Goal: Use online tool/utility: Utilize a website feature to perform a specific function

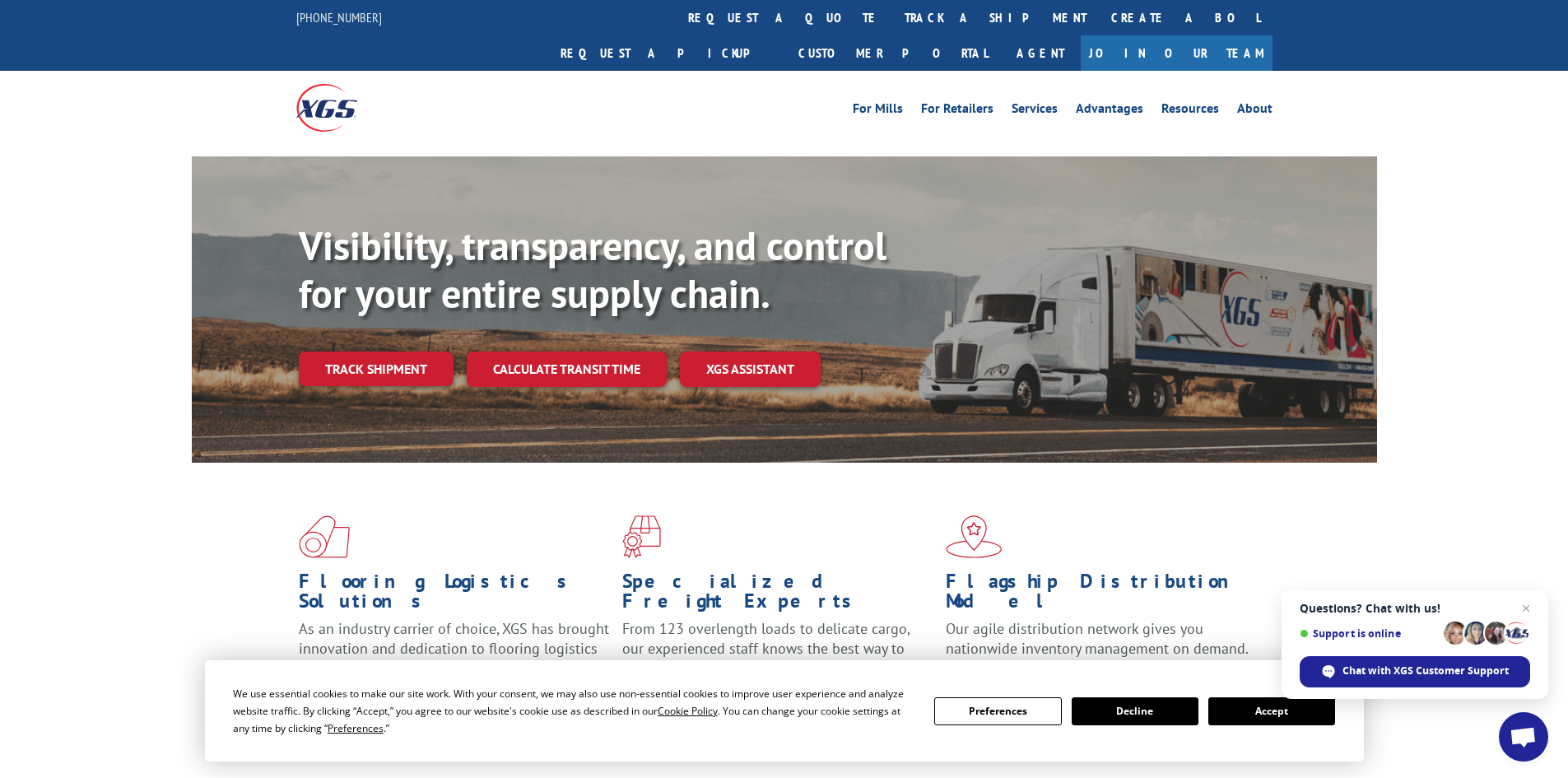
click at [1276, 702] on button "Accept" at bounding box center [1271, 711] width 127 height 28
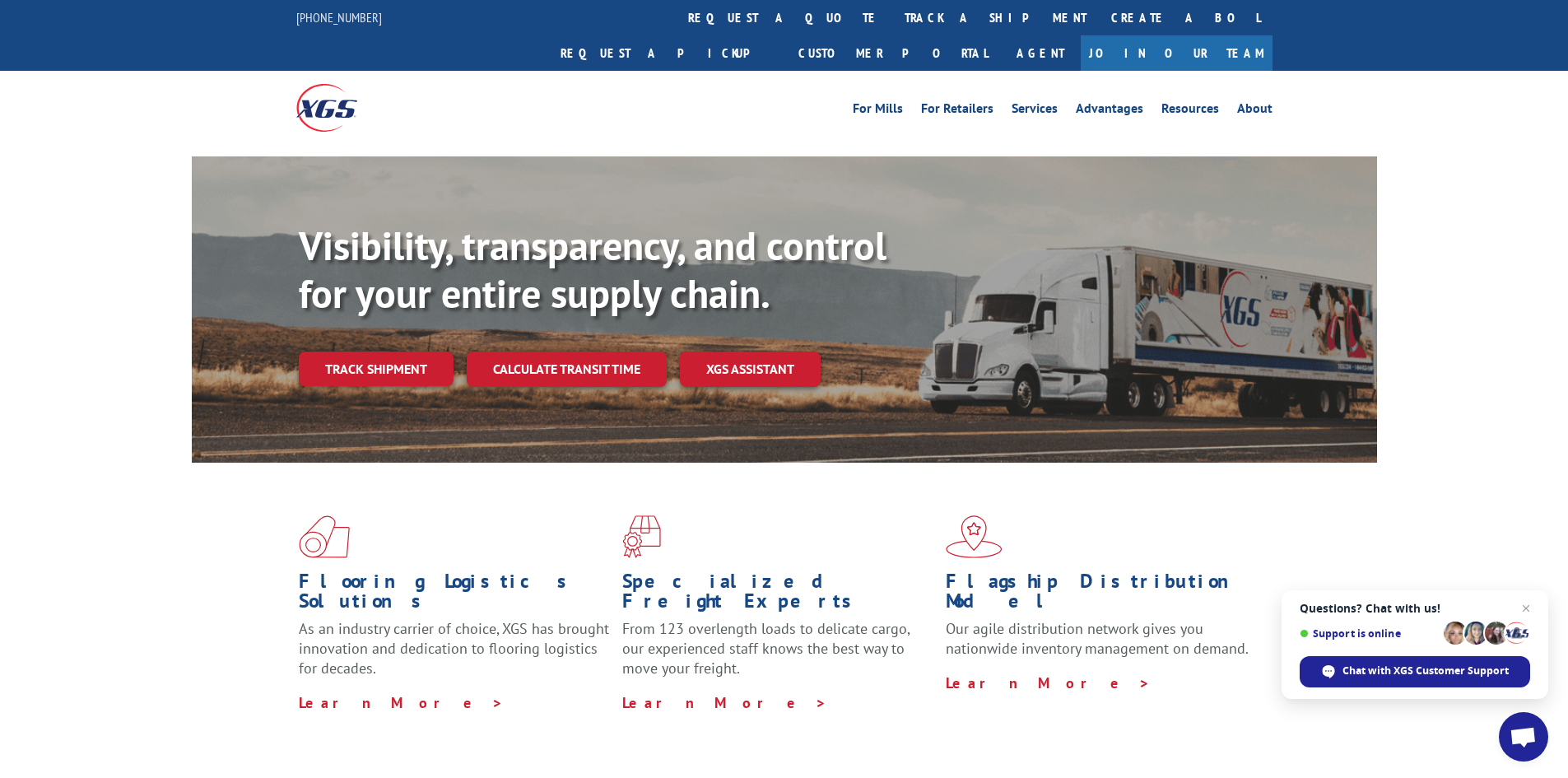
click at [543, 351] on link "Calculate transit time" at bounding box center [566, 369] width 200 height 35
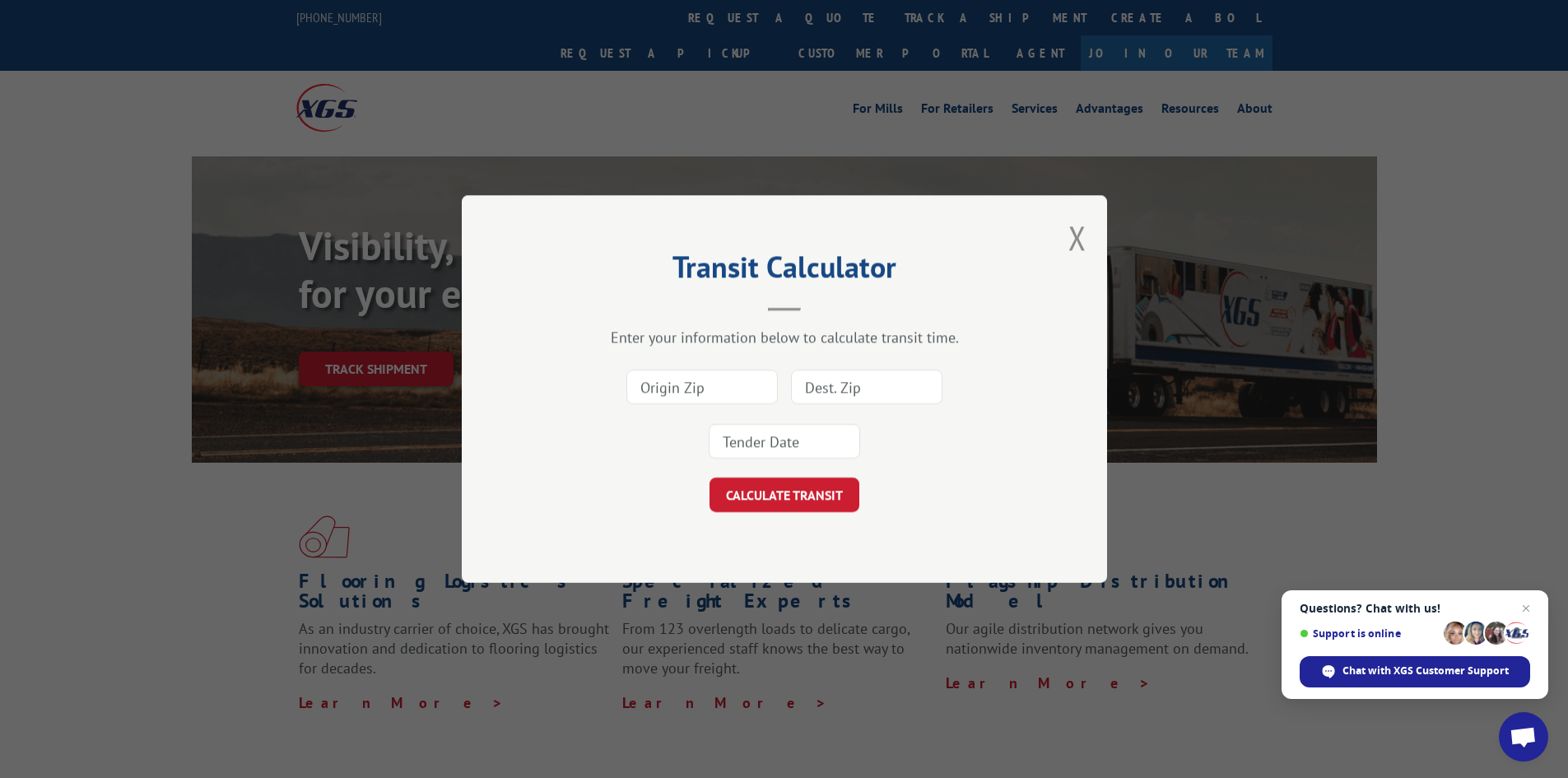
click at [693, 385] on input at bounding box center [702, 387] width 151 height 34
type input "33811"
click at [853, 383] on input at bounding box center [866, 387] width 151 height 34
click at [818, 387] on input at bounding box center [866, 387] width 151 height 34
type input "34711"
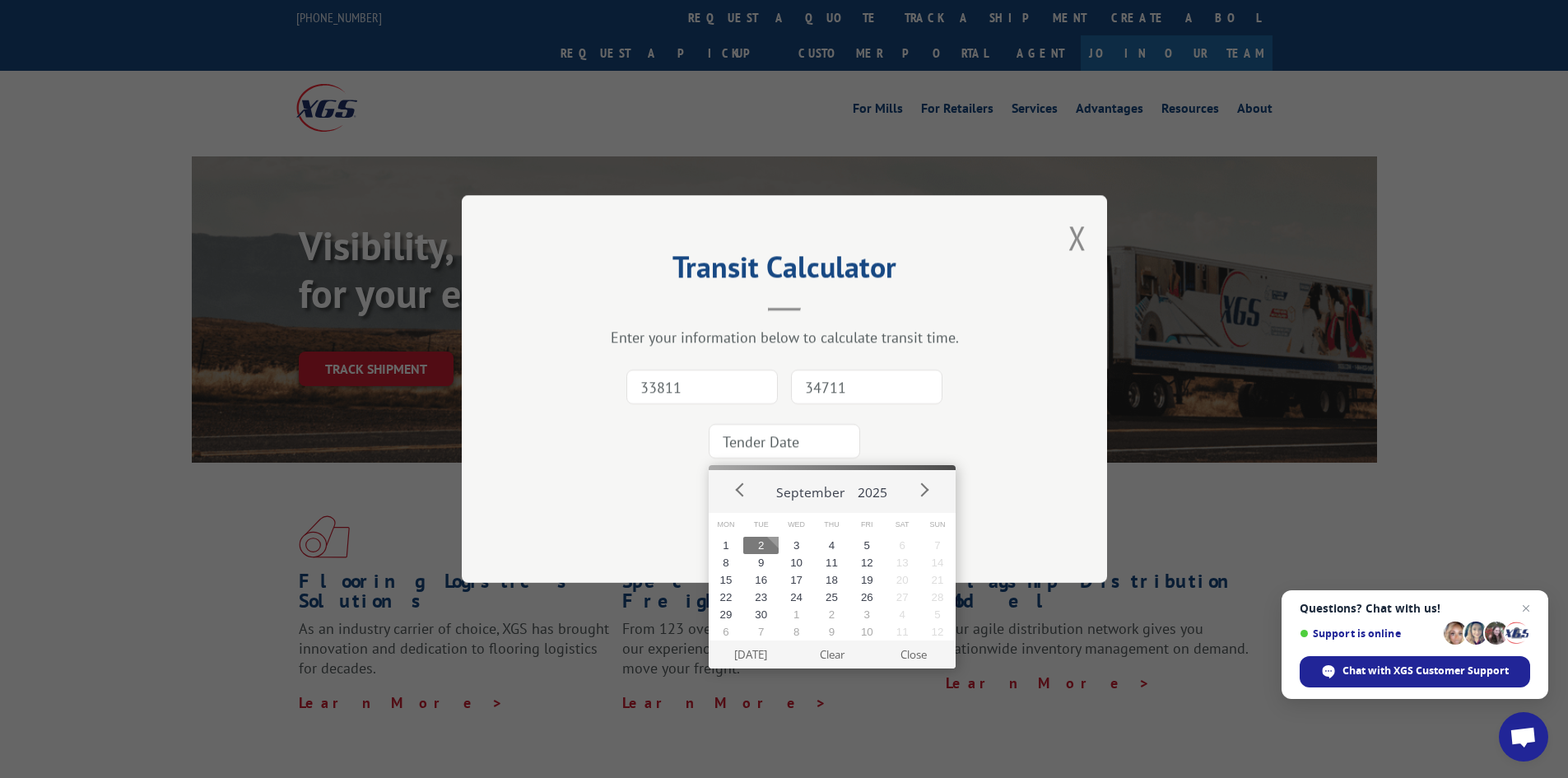
click at [790, 436] on input at bounding box center [784, 441] width 151 height 34
click at [798, 538] on button "3" at bounding box center [796, 546] width 35 height 18
type input "[DATE]"
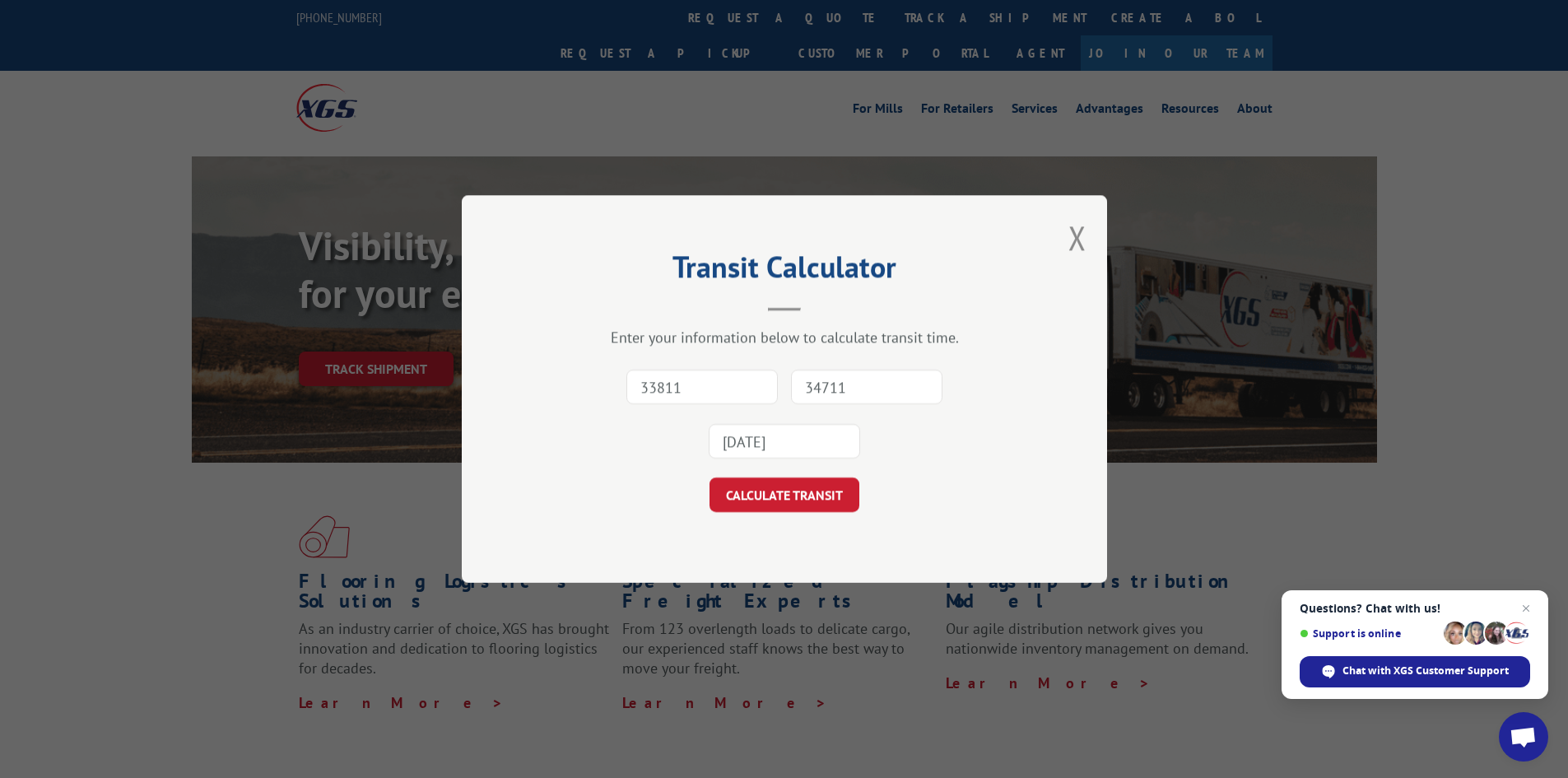
click at [802, 499] on button "CALCULATE TRANSIT" at bounding box center [784, 494] width 149 height 34
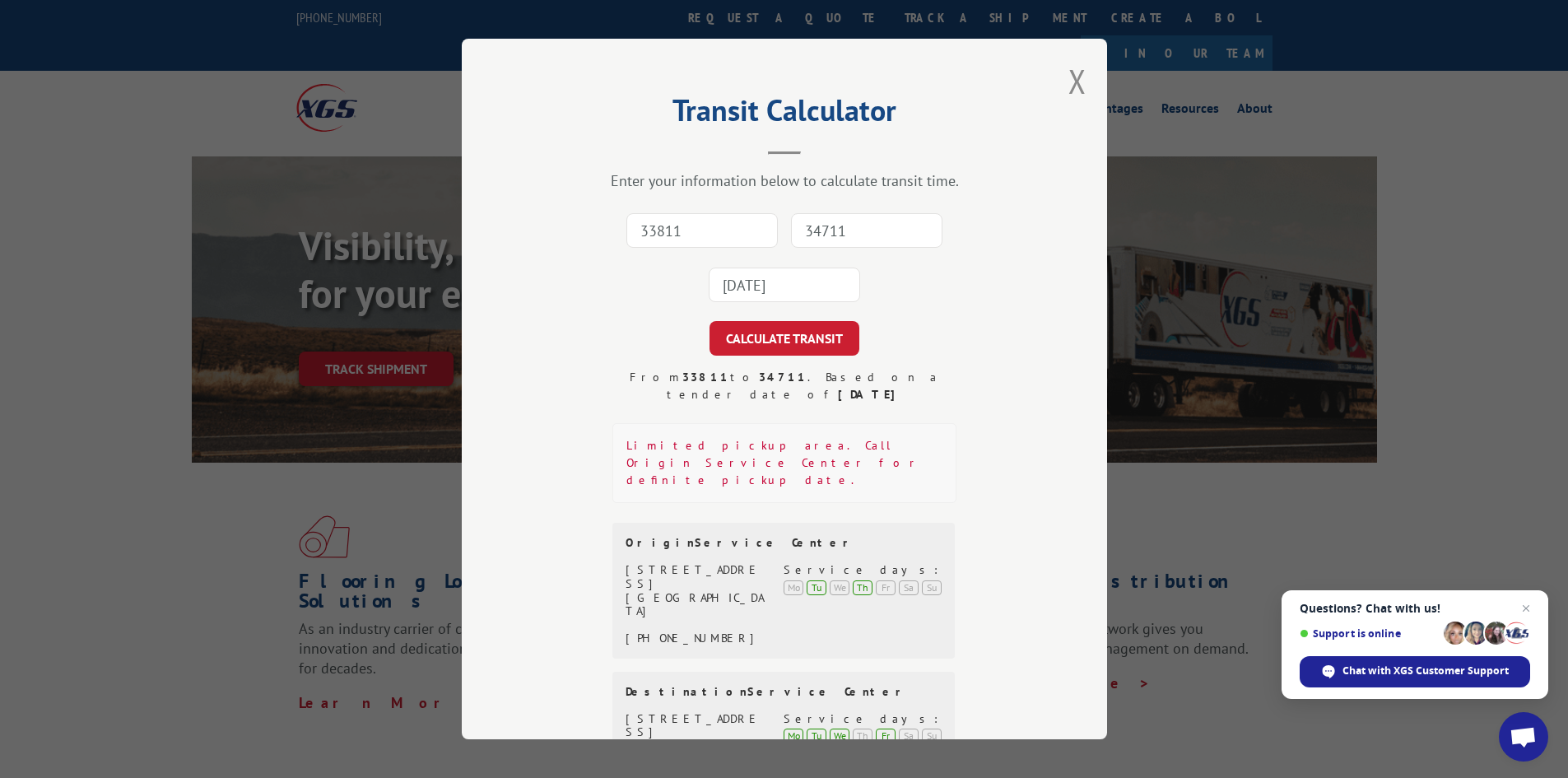
click at [1074, 71] on button "Close modal" at bounding box center [1076, 81] width 18 height 43
